Goal: Register for event/course

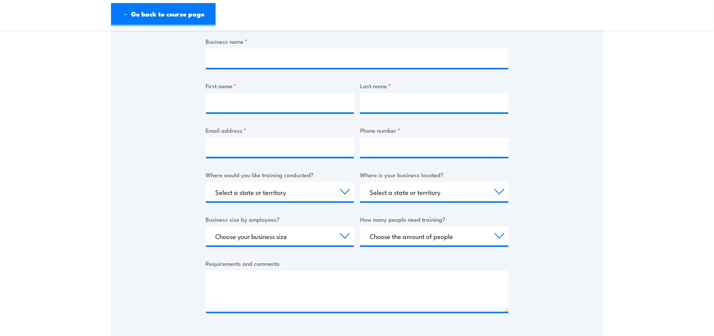
scroll to position [160, 0]
click at [337, 191] on select "Select a state or territory Nationally - multiple locations QLD NSW VIC SA ACT …" at bounding box center [280, 191] width 148 height 19
click at [168, 90] on div "Thank you for your interest in this course. Speak to our sales team for tailore…" at bounding box center [357, 142] width 492 height 384
click at [346, 189] on select "Select a state or territory Nationally - multiple locations QLD NSW VIC SA ACT …" at bounding box center [280, 191] width 148 height 19
click at [534, 126] on div "Thank you for your interest in this course. Speak to our sales team for tailore…" at bounding box center [357, 142] width 492 height 384
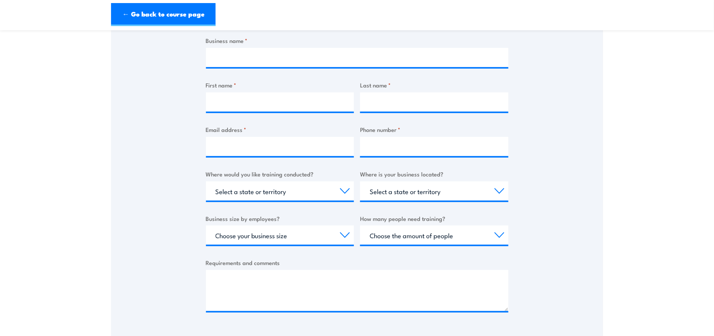
scroll to position [0, 0]
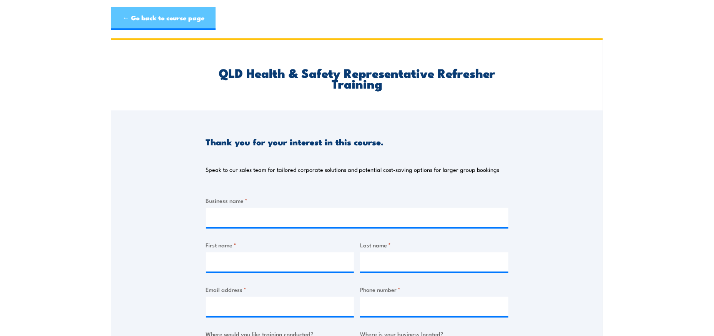
click at [166, 19] on link "← Go back to course page" at bounding box center [163, 18] width 104 height 23
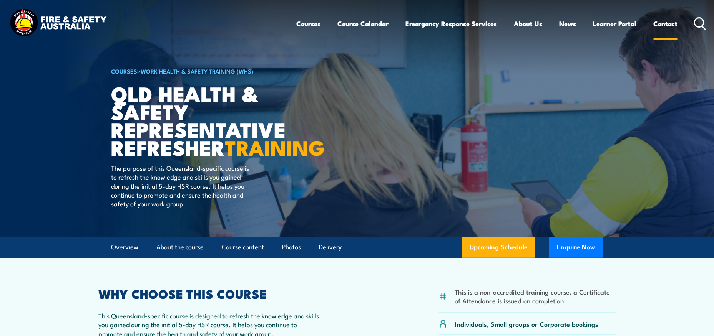
click at [668, 25] on link "Contact" at bounding box center [665, 23] width 24 height 20
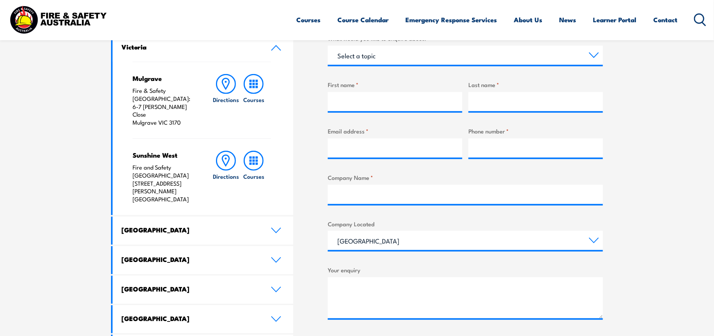
scroll to position [370, 0]
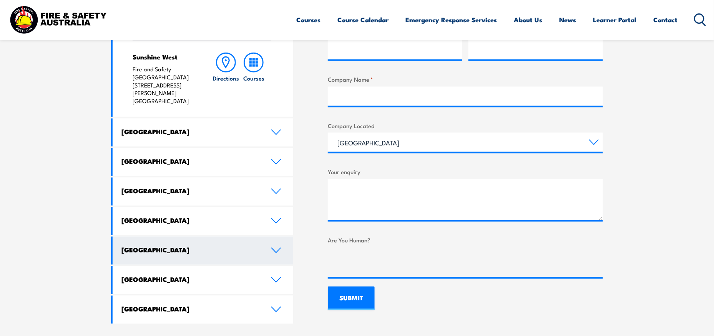
click at [273, 248] on icon at bounding box center [276, 251] width 10 height 6
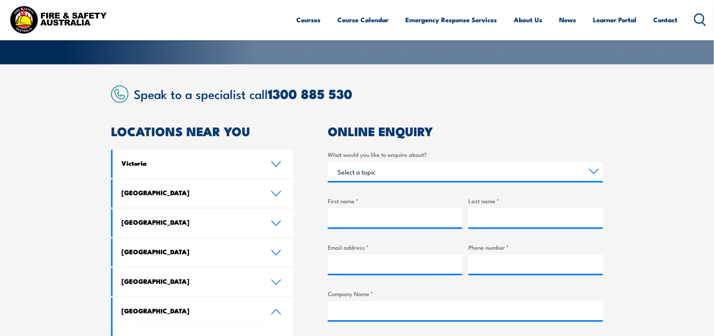
scroll to position [152, 0]
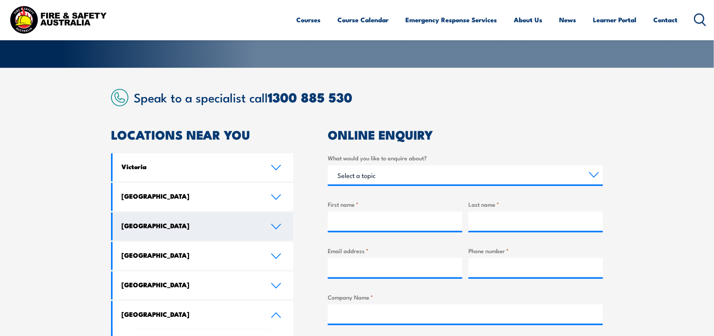
click at [275, 228] on icon at bounding box center [276, 227] width 9 height 5
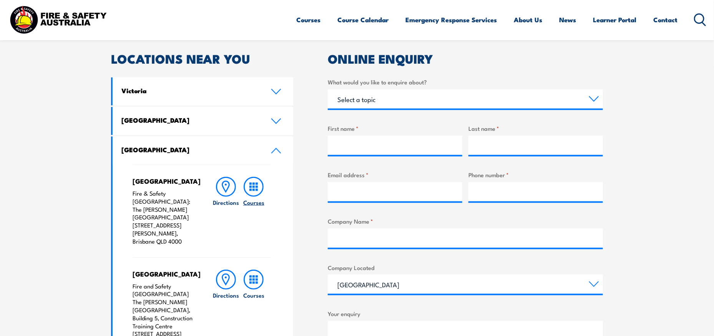
scroll to position [267, 0]
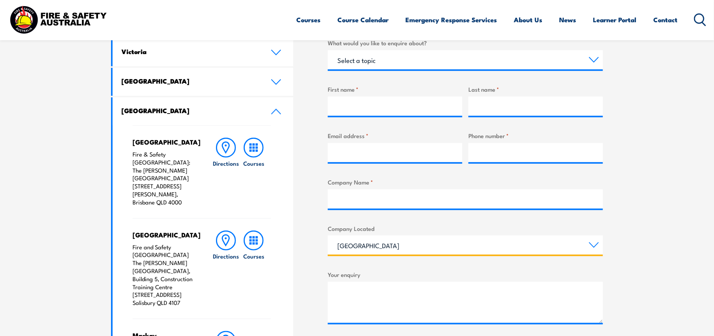
click at [593, 243] on select "Queensland New South Wales Australian Capital Territory Victoria South Australi…" at bounding box center [465, 245] width 275 height 19
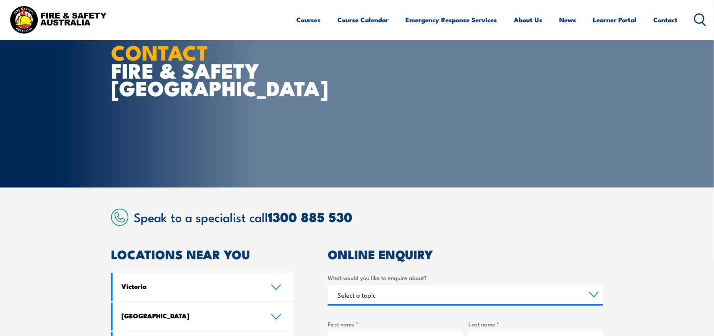
scroll to position [0, 0]
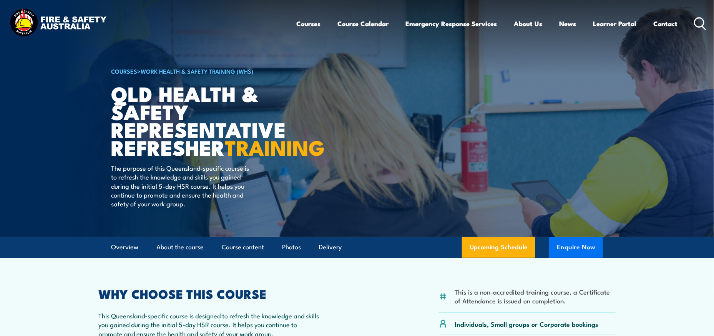
click at [576, 258] on button "Enquire Now" at bounding box center [576, 247] width 54 height 21
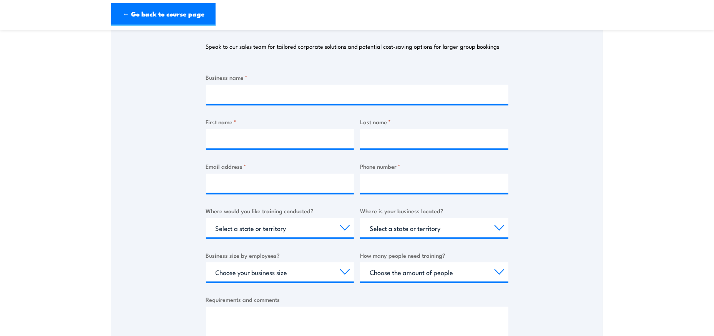
scroll to position [155, 0]
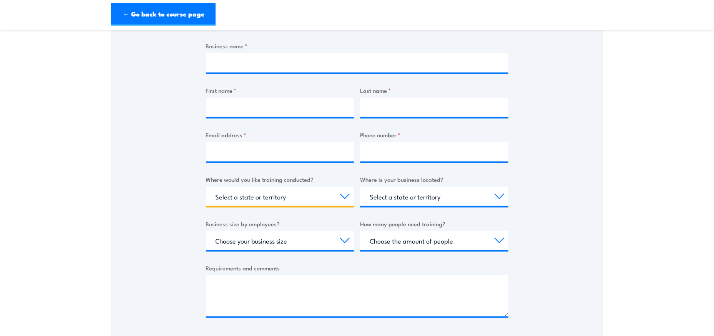
click at [347, 197] on select "Select a state or territory Nationally - multiple locations [GEOGRAPHIC_DATA] […" at bounding box center [280, 196] width 148 height 19
click at [419, 197] on select "Select a state or territory [GEOGRAPHIC_DATA] [GEOGRAPHIC_DATA] [GEOGRAPHIC_DAT…" at bounding box center [434, 196] width 148 height 19
click at [555, 225] on div "Thank you for your interest in this course. Speak to our sales team for tailore…" at bounding box center [357, 148] width 492 height 384
click at [312, 199] on select "Select a state or territory Nationally - multiple locations [GEOGRAPHIC_DATA] […" at bounding box center [280, 196] width 148 height 19
